Goal: Entertainment & Leisure: Browse casually

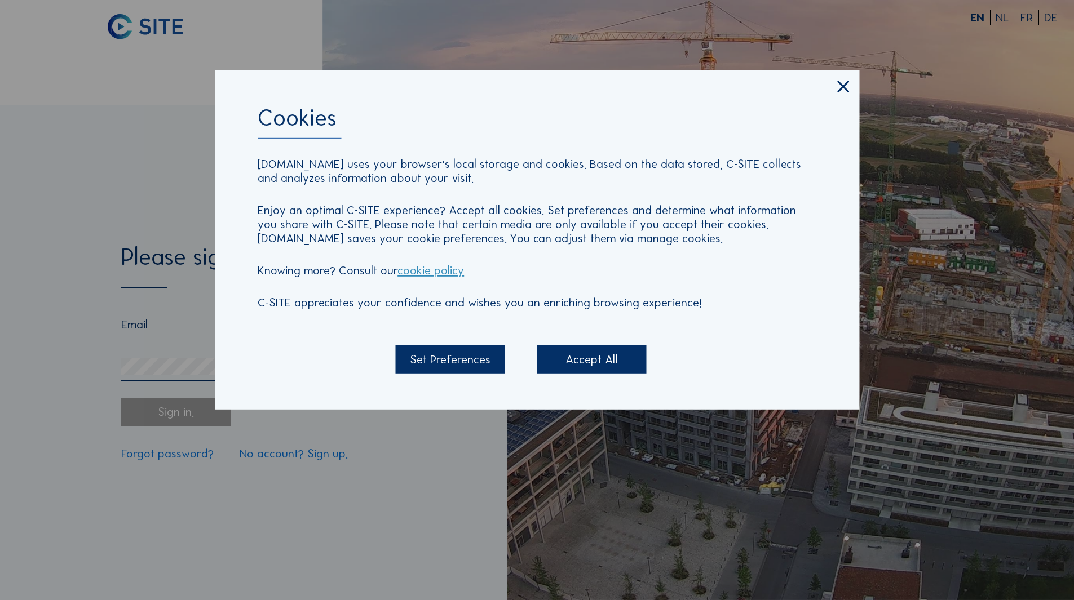
click at [635, 371] on div "Accept All" at bounding box center [591, 360] width 109 height 28
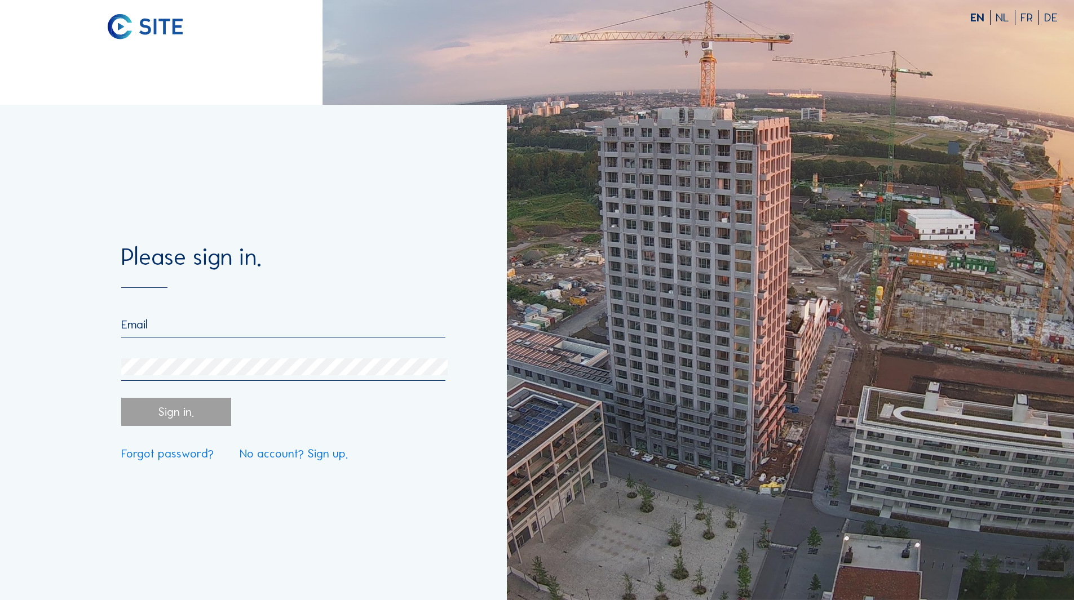
click at [221, 320] on input "email" at bounding box center [283, 324] width 324 height 15
type input "[EMAIL_ADDRESS][DOMAIN_NAME]"
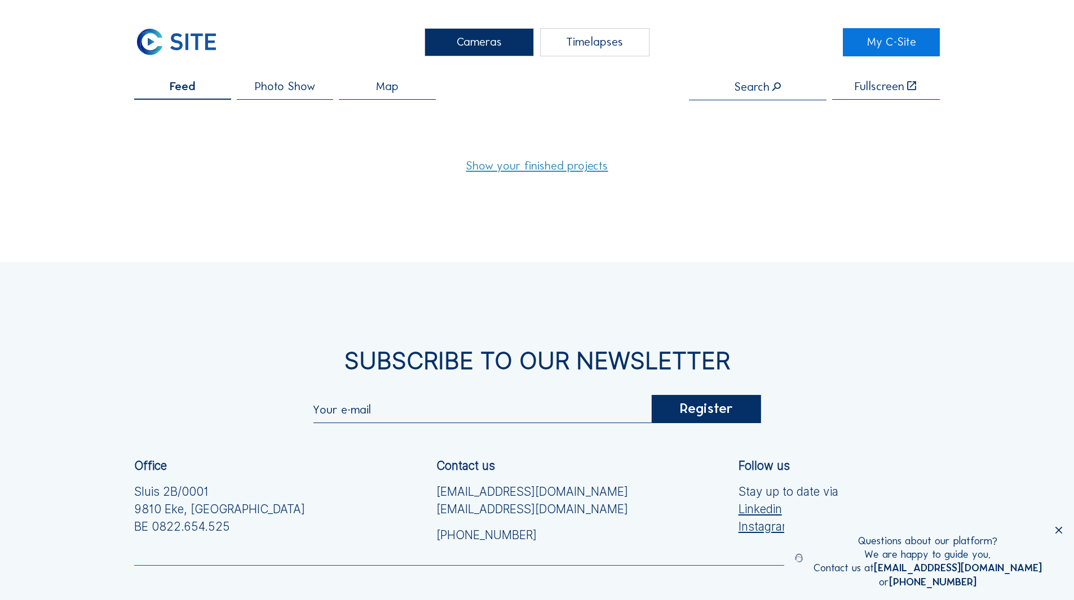
click at [1059, 530] on icon at bounding box center [1059, 531] width 12 height 12
click at [291, 85] on span "Photo Show" at bounding box center [285, 87] width 60 height 12
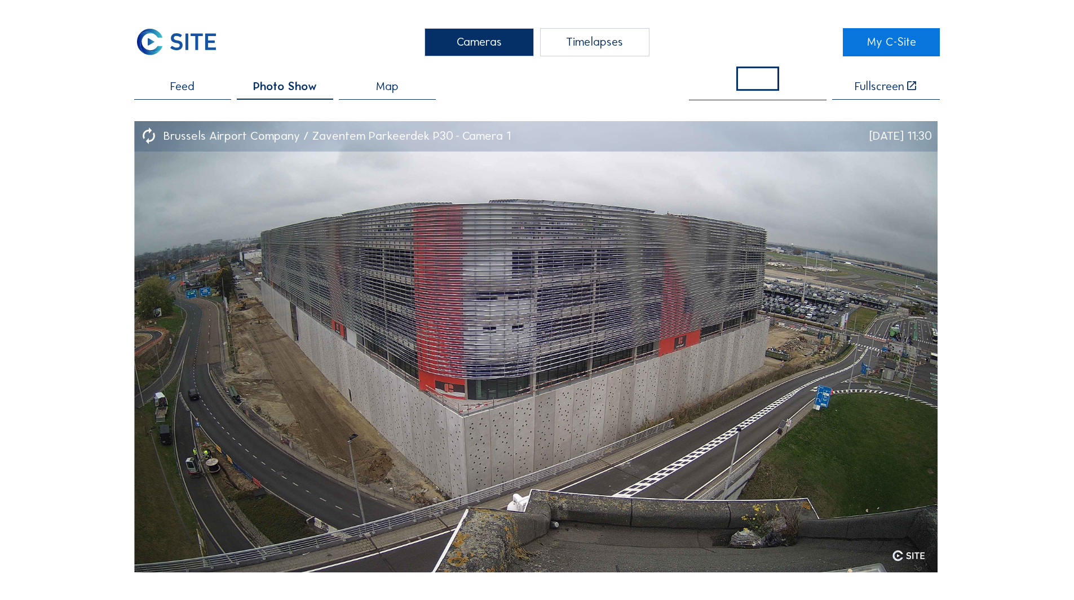
click at [997, 326] on div "Cameras Timelapses My C-Site Feed Photo Show Map Fullscreen Brussels Airport Co…" at bounding box center [537, 569] width 1074 height 1138
click at [70, 386] on div "Cameras Timelapses My C-Site Feed Photo Show Map Fullscreen Brussels Airport Co…" at bounding box center [537, 569] width 1074 height 1138
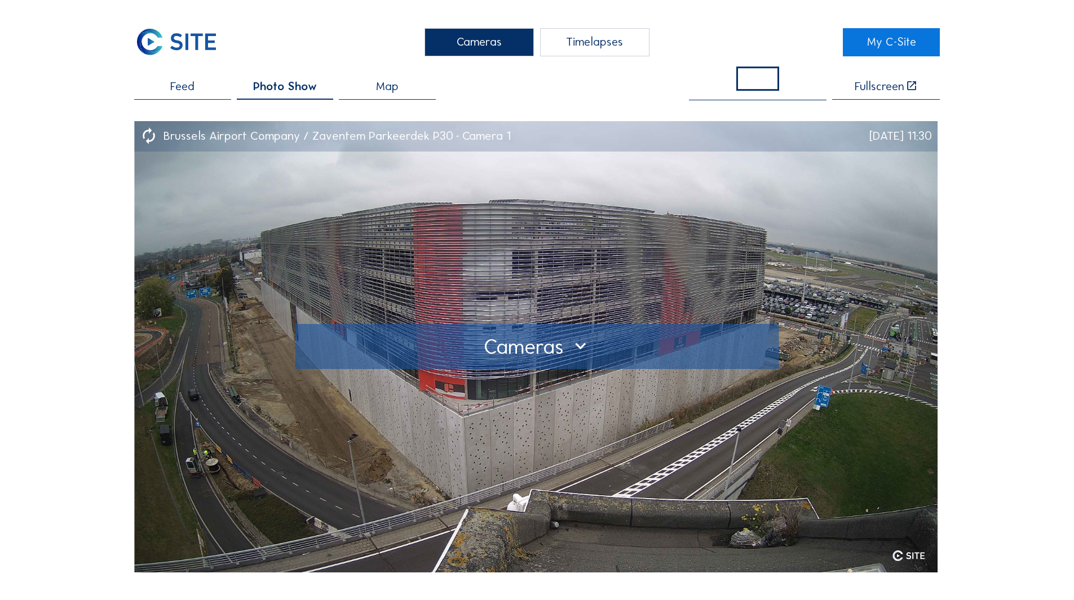
scroll to position [169, 0]
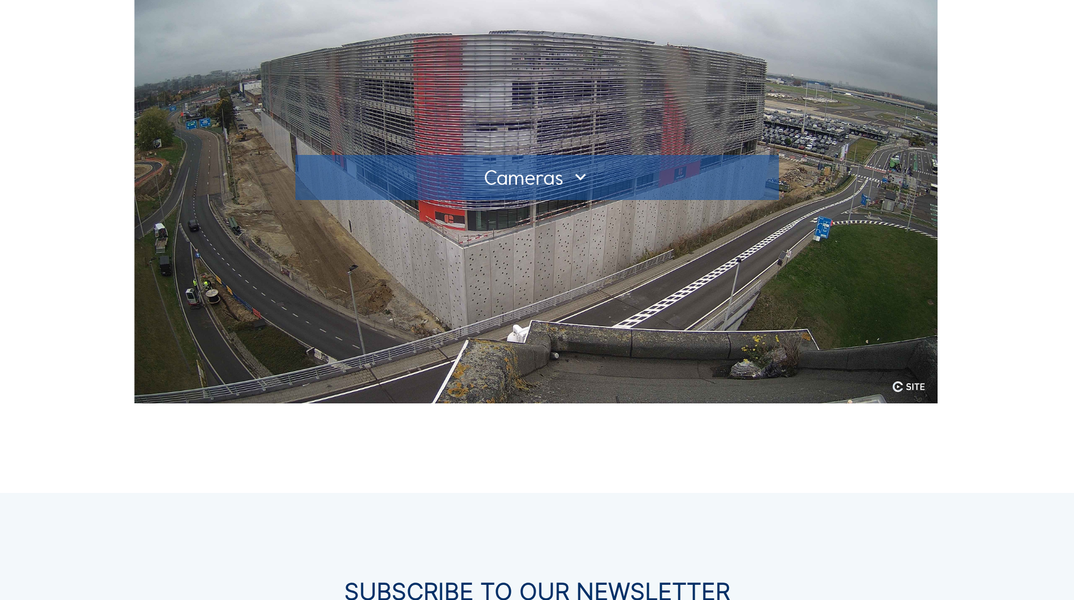
click at [851, 316] on img at bounding box center [535, 178] width 803 height 452
click at [528, 179] on div at bounding box center [537, 178] width 462 height 18
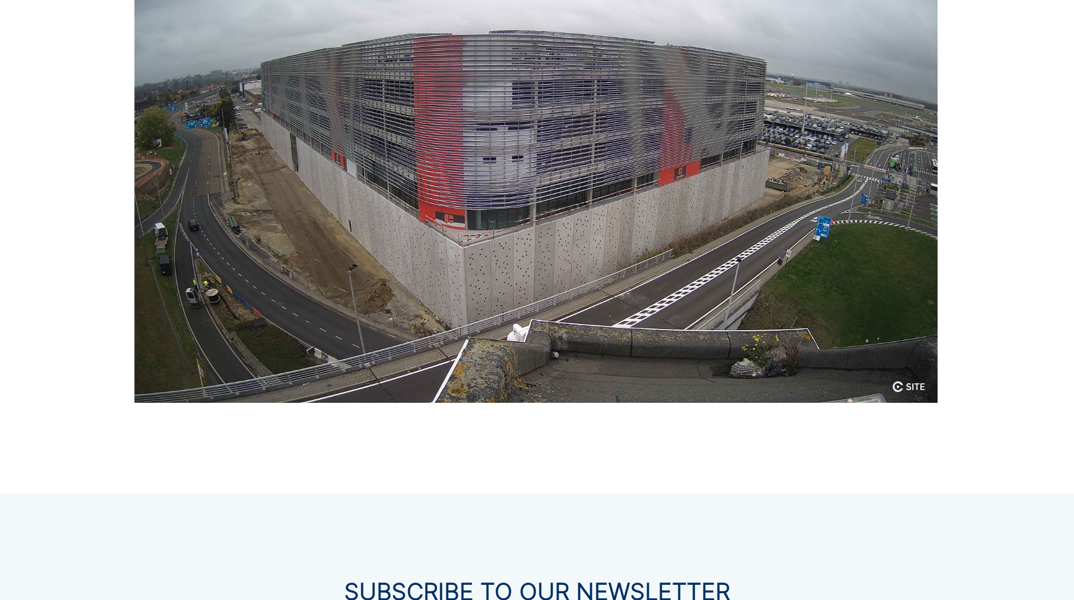
click at [355, 468] on div "Cameras Timelapses My C-Site Feed Photo Show Map Fullscreen Brussels Airport Co…" at bounding box center [537, 400] width 1074 height 1138
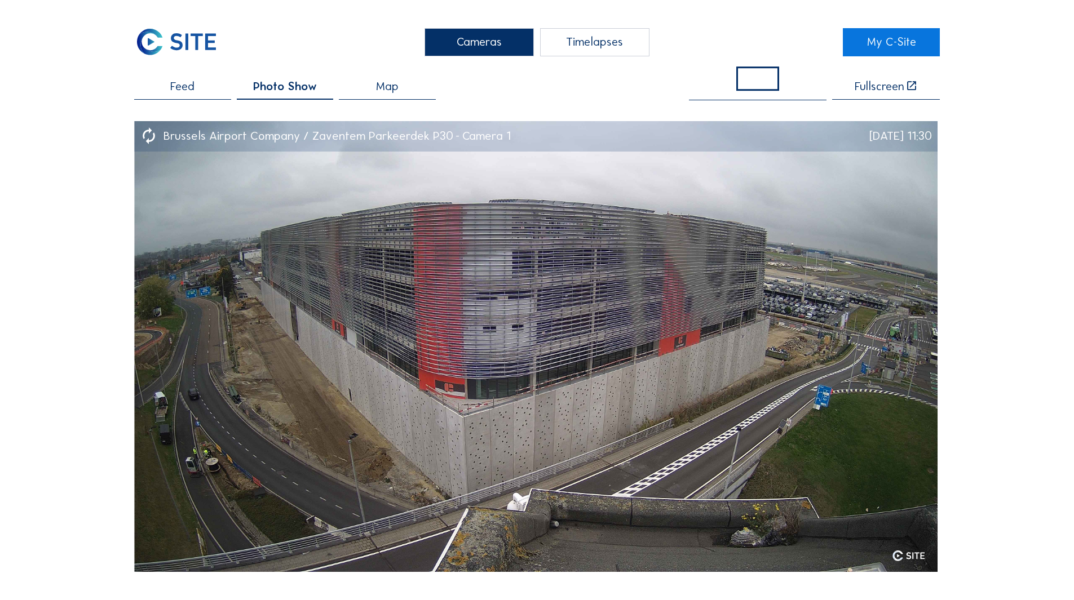
click at [63, 328] on div "Cameras Timelapses My C-Site Feed Photo Show Map Fullscreen Brussels Airport Co…" at bounding box center [537, 569] width 1074 height 1138
click at [958, 406] on div "Cameras Timelapses My C-Site Feed Photo Show Map Fullscreen Brussels Airport Co…" at bounding box center [537, 569] width 1074 height 1138
